Goal: Information Seeking & Learning: Find specific fact

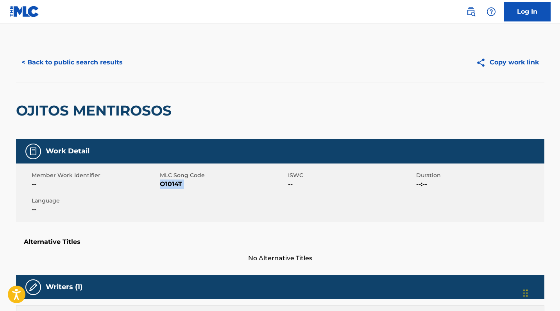
click at [95, 67] on button "< Back to public search results" at bounding box center [72, 63] width 112 height 20
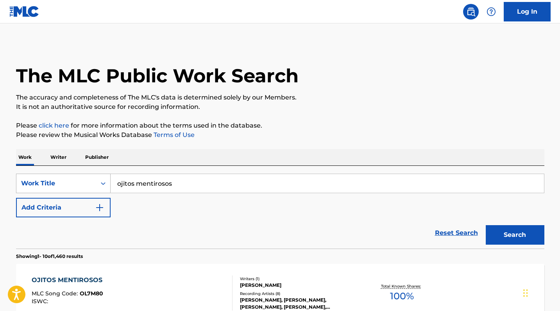
drag, startPoint x: 187, startPoint y: 186, endPoint x: 90, endPoint y: 182, distance: 97.0
click at [90, 182] on div "SearchWithCriteriac20afdd3-d441-4058-95a5-7a2042026b62 Work Title ojitos mentir…" at bounding box center [280, 184] width 528 height 20
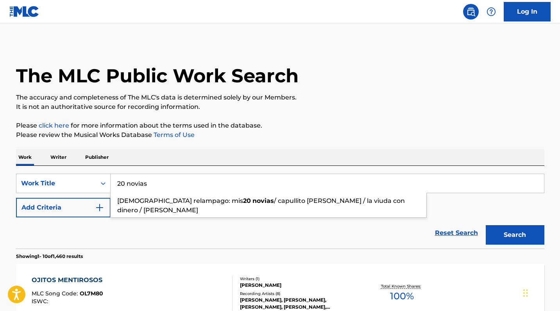
click at [289, 133] on p "Please review the Musical Works Database Terms of Use" at bounding box center [280, 134] width 528 height 9
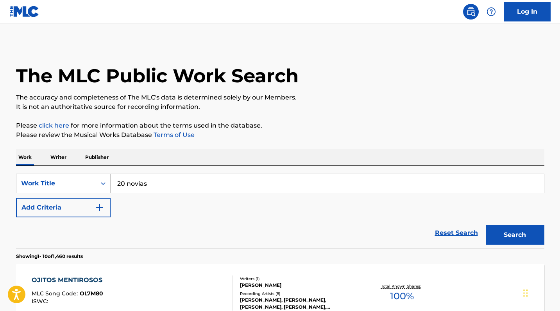
click at [516, 236] on button "Search" at bounding box center [515, 235] width 59 height 20
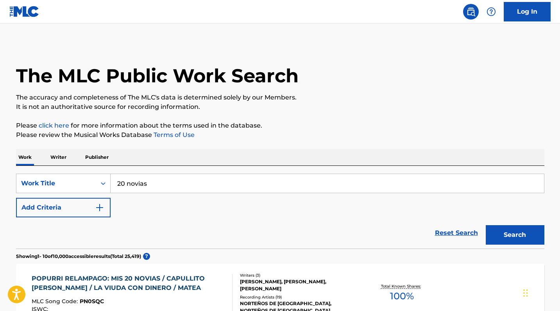
click at [125, 181] on input "20 novias" at bounding box center [327, 183] width 433 height 19
type input "veinte novias"
click at [515, 235] on button "Search" at bounding box center [515, 235] width 59 height 20
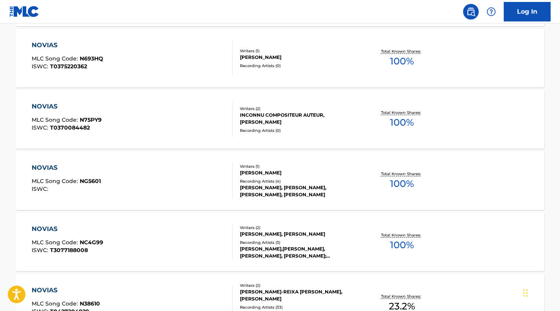
scroll to position [645, 0]
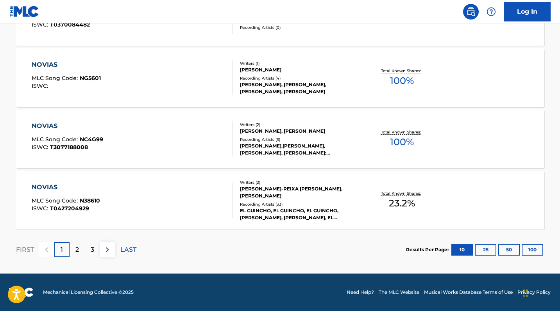
click at [538, 250] on button "100" at bounding box center [532, 250] width 21 height 12
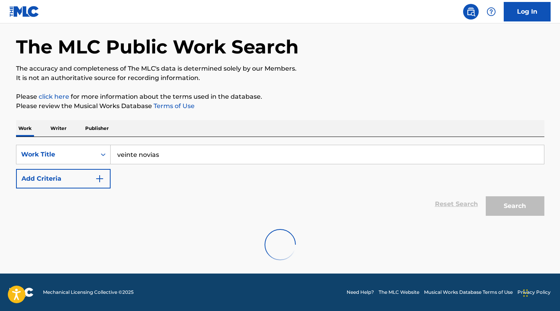
click at [68, 185] on button "Add Criteria" at bounding box center [63, 179] width 95 height 20
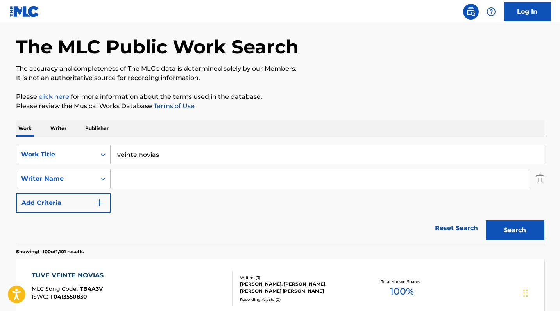
click at [143, 182] on input "Search Form" at bounding box center [320, 179] width 419 height 19
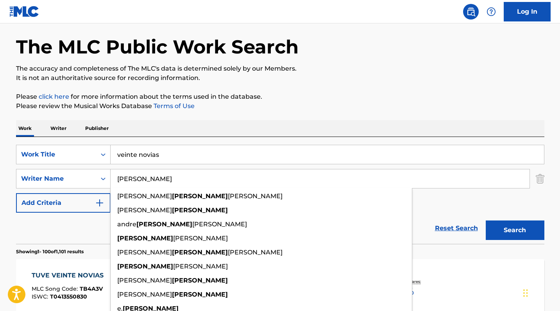
type input "[PERSON_NAME]"
click at [289, 111] on p "Please review the Musical Works Database Terms of Use" at bounding box center [280, 106] width 528 height 9
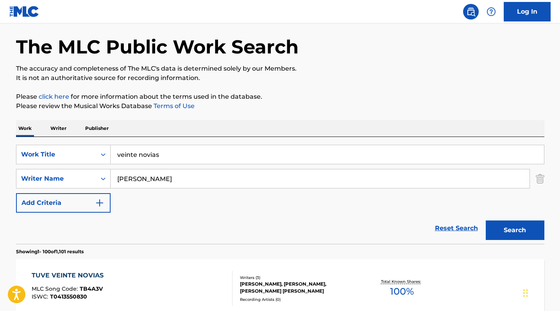
click at [513, 234] on button "Search" at bounding box center [515, 231] width 59 height 20
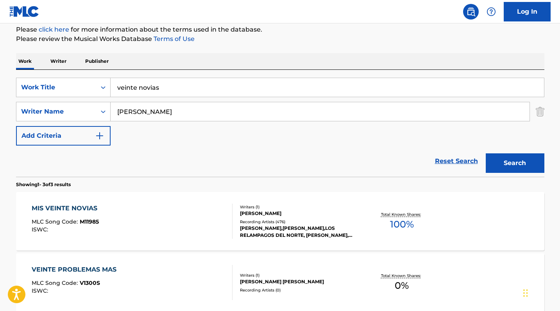
scroll to position [152, 0]
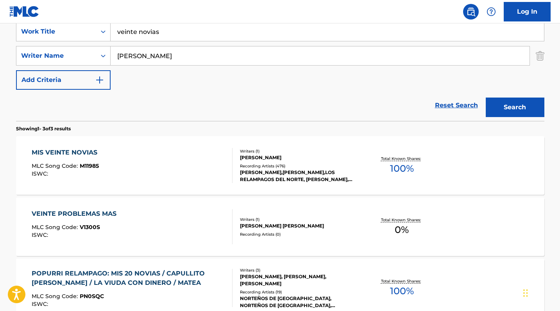
click at [68, 157] on div "MIS VEINTE NOVIAS" at bounding box center [67, 152] width 70 height 9
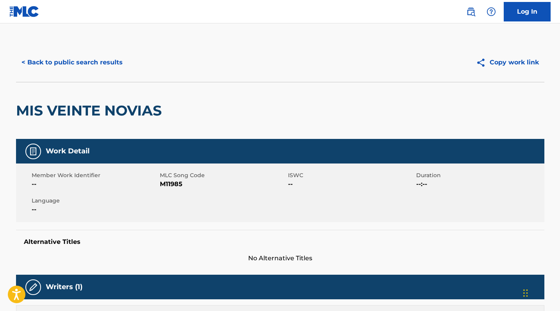
click at [166, 184] on span "M11985" at bounding box center [223, 184] width 126 height 9
copy span "M11985"
click at [94, 61] on button "< Back to public search results" at bounding box center [72, 63] width 112 height 20
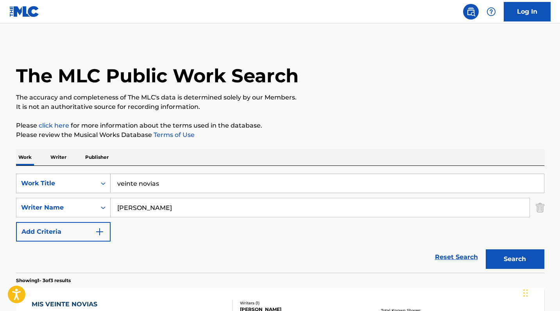
drag, startPoint x: 166, startPoint y: 182, endPoint x: 100, endPoint y: 179, distance: 66.5
click at [100, 179] on div "SearchWithCriteriac20afdd3-d441-4058-95a5-7a2042026b62 Work Title veinte novias" at bounding box center [280, 184] width 528 height 20
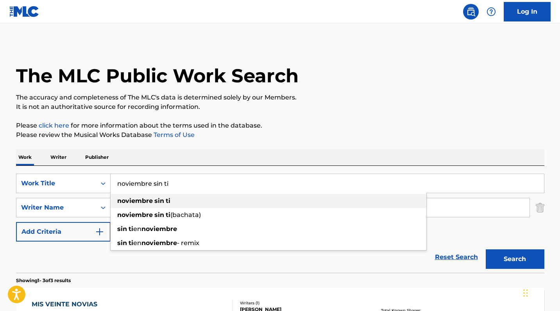
click at [161, 199] on strong "sin" at bounding box center [159, 200] width 10 height 7
type input "noviembre sin ti"
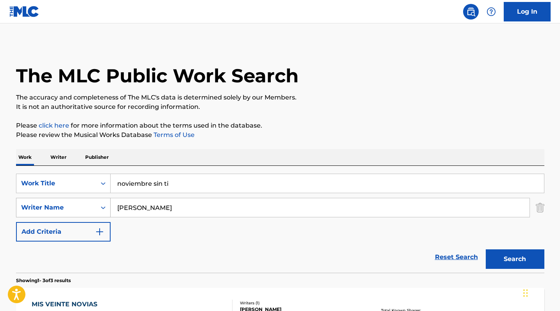
drag, startPoint x: 168, startPoint y: 209, endPoint x: 82, endPoint y: 208, distance: 86.4
click at [82, 208] on div "SearchWithCriteriac817cec7-0ddd-45bc-8678-56bb48afde24 Writer Name [PERSON_NAME]" at bounding box center [280, 208] width 528 height 20
click at [515, 259] on button "Search" at bounding box center [515, 260] width 59 height 20
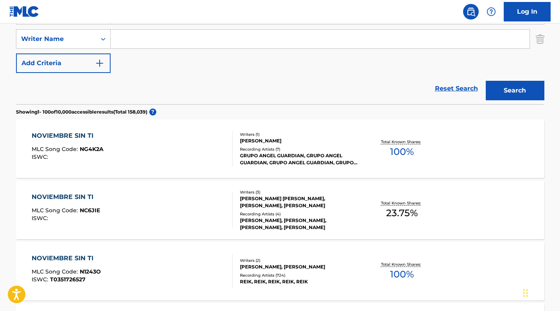
scroll to position [233, 0]
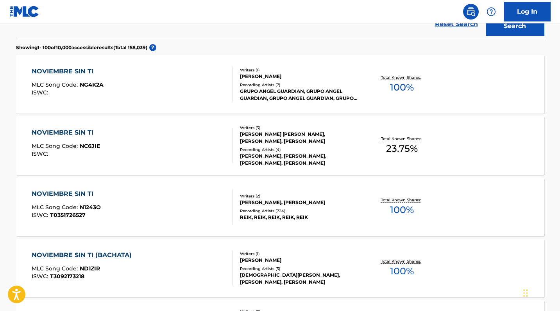
click at [82, 211] on div "MLC Song Code : N1243O" at bounding box center [66, 209] width 69 height 8
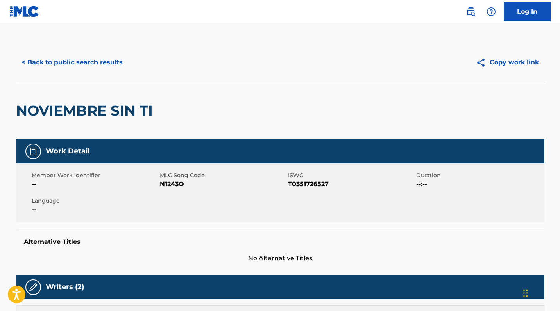
click at [170, 182] on span "N1243O" at bounding box center [223, 184] width 126 height 9
copy span "N1243O"
click at [94, 58] on button "< Back to public search results" at bounding box center [72, 63] width 112 height 20
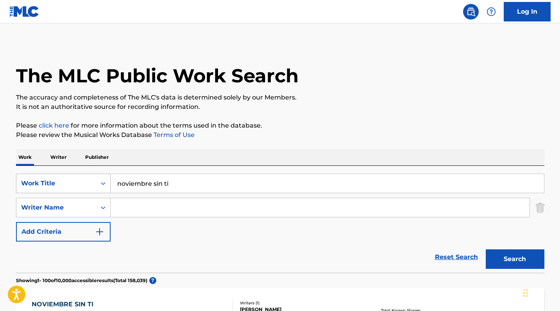
drag, startPoint x: 183, startPoint y: 185, endPoint x: 74, endPoint y: 178, distance: 109.3
click at [74, 178] on div "SearchWithCriteriac20afdd3-d441-4058-95a5-7a2042026b62 Work Title noviembre sin…" at bounding box center [280, 184] width 528 height 20
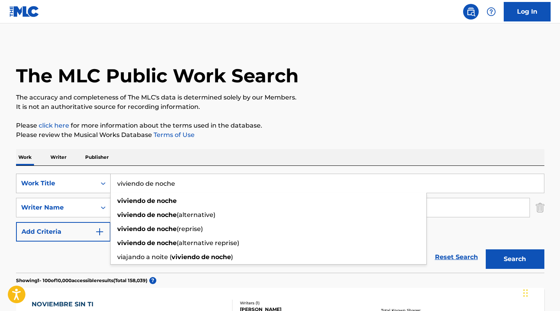
type input "viviendo de noche"
click at [515, 259] on button "Search" at bounding box center [515, 260] width 59 height 20
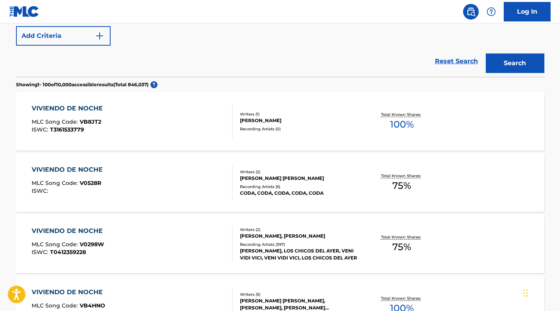
scroll to position [234, 0]
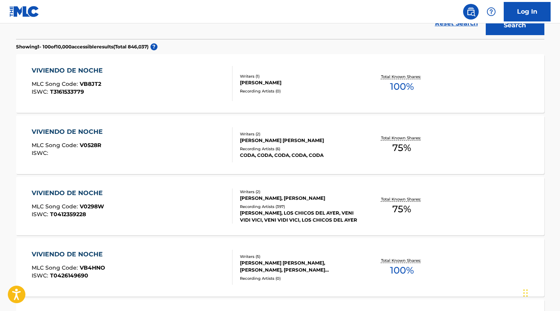
click at [88, 196] on div "VIVIENDO DE NOCHE" at bounding box center [69, 193] width 75 height 9
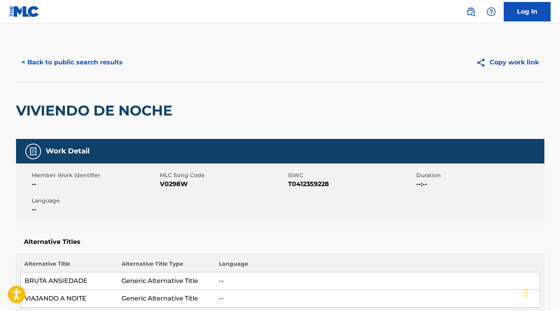
click at [184, 184] on span "V0298W" at bounding box center [223, 184] width 126 height 9
copy span "V0298W"
